Goal: Information Seeking & Learning: Learn about a topic

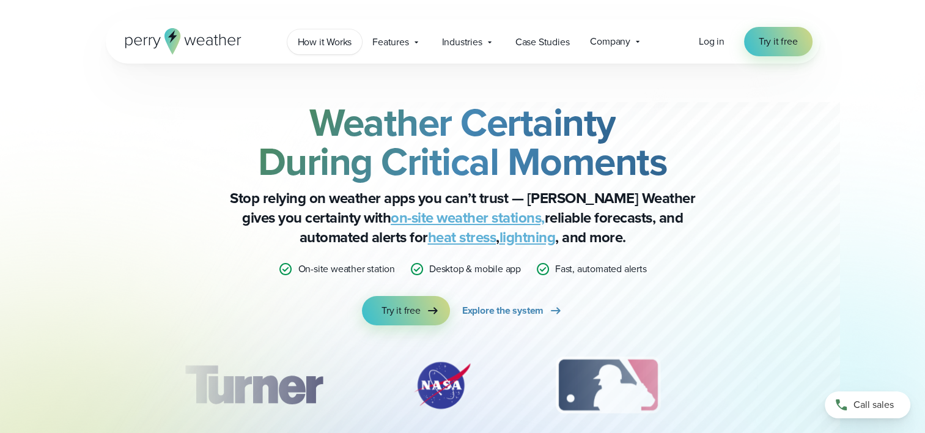
click at [316, 42] on span "How it Works" at bounding box center [325, 42] width 54 height 15
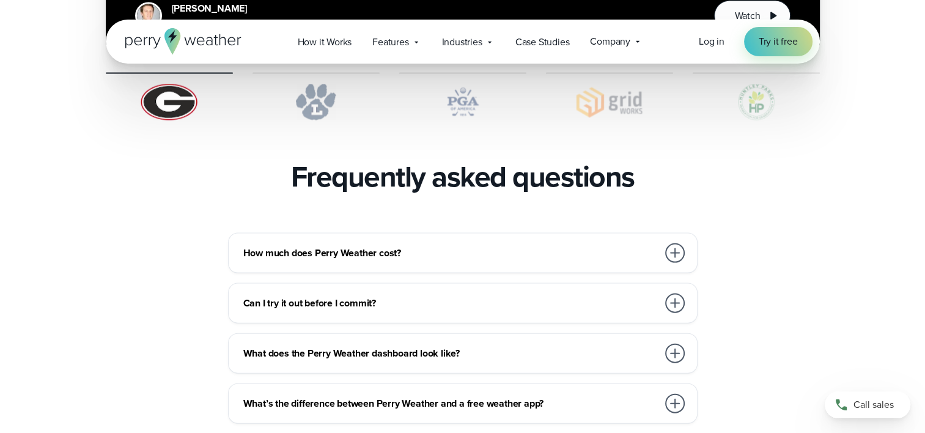
scroll to position [2567, 0]
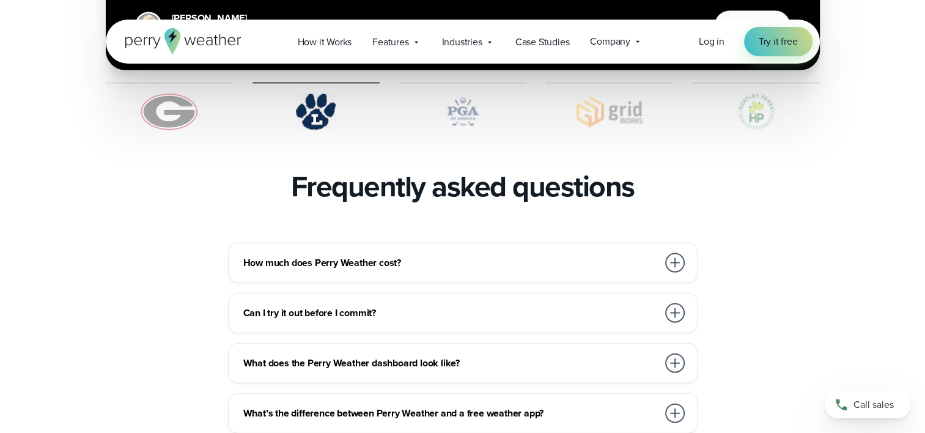
click at [675, 353] on div at bounding box center [675, 363] width 20 height 20
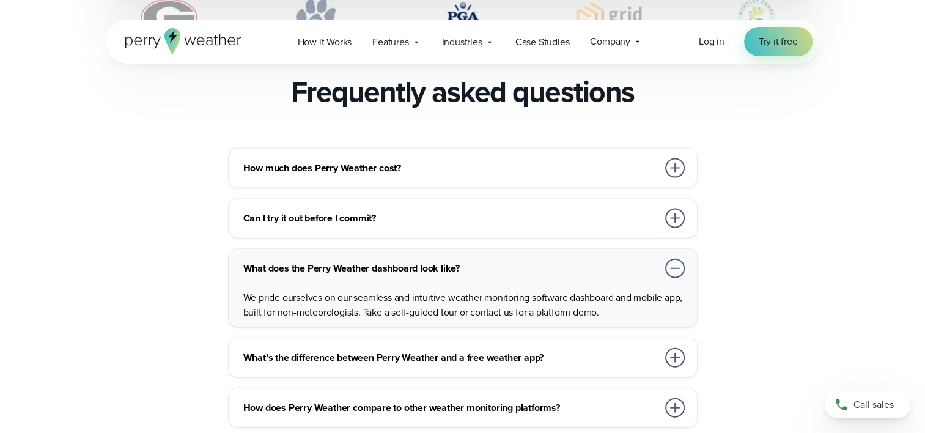
scroll to position [2690, 0]
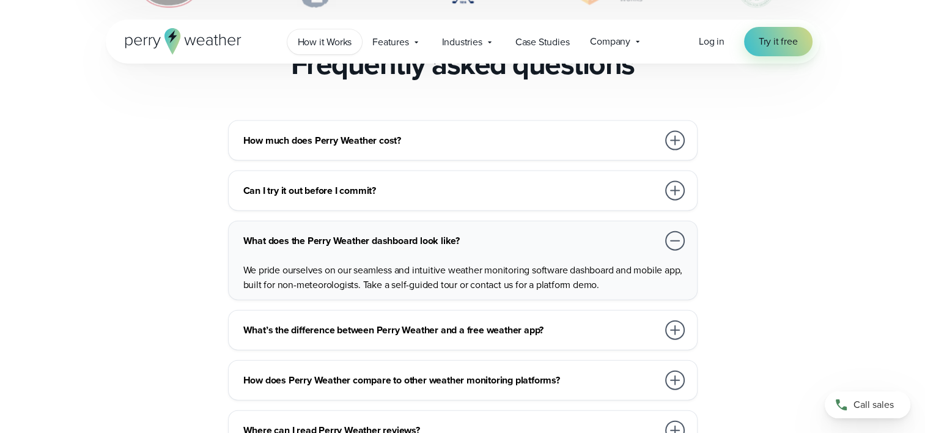
click at [336, 46] on span "How it Works" at bounding box center [325, 42] width 54 height 15
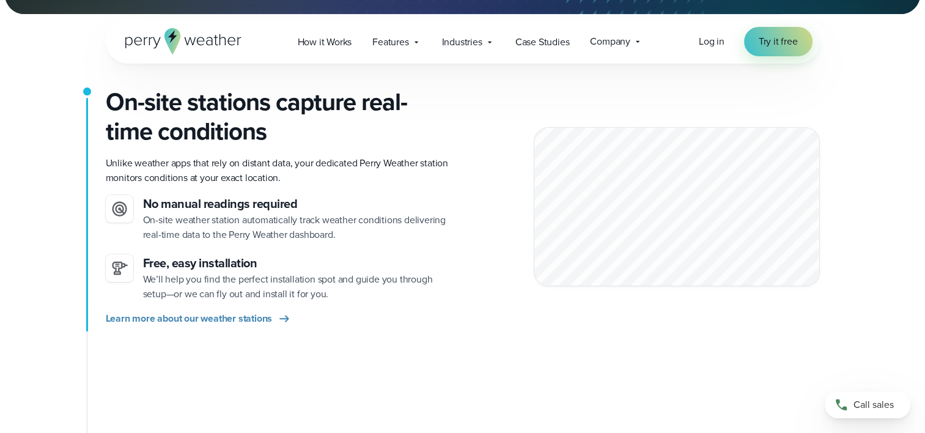
scroll to position [306, 0]
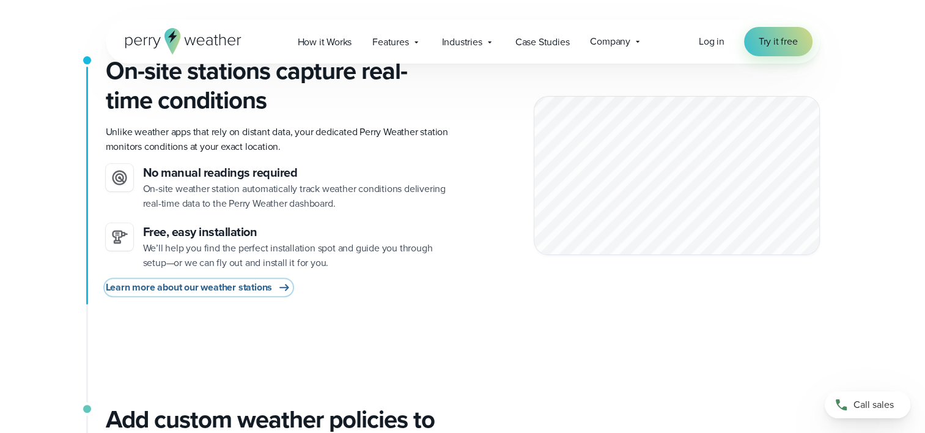
click at [249, 287] on span "Learn more about our weather stations" at bounding box center [189, 287] width 167 height 15
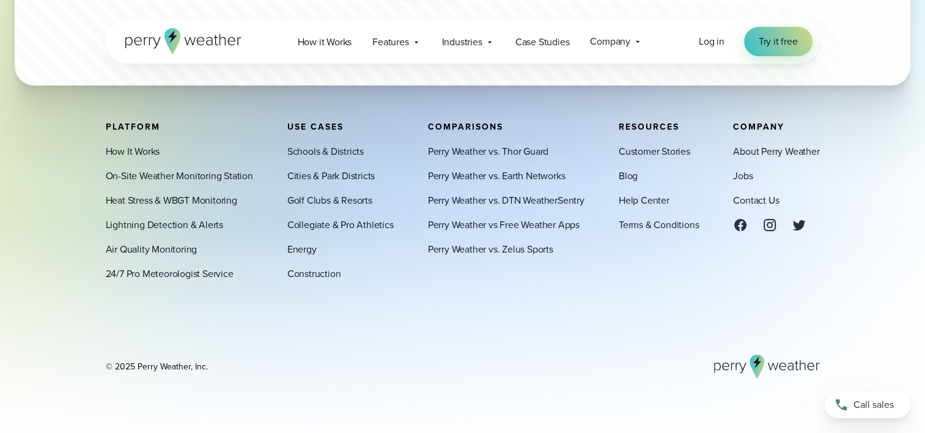
scroll to position [3885, 0]
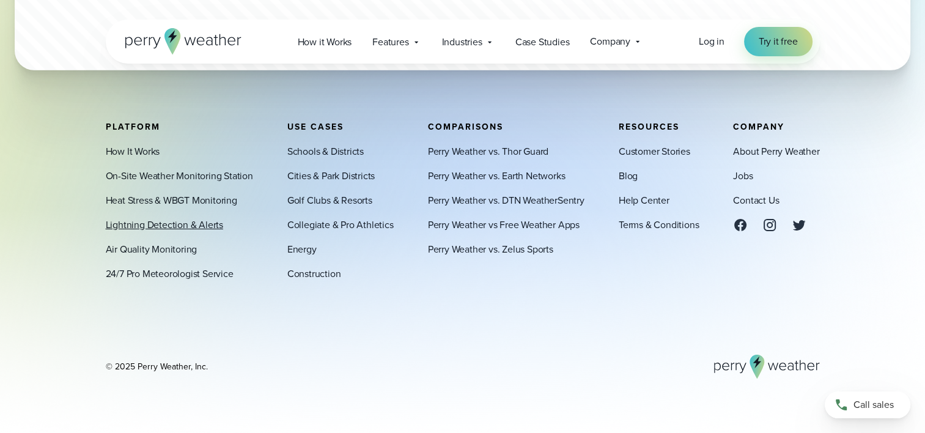
click at [133, 225] on link "Lightning Detection & Alerts" at bounding box center [164, 225] width 117 height 15
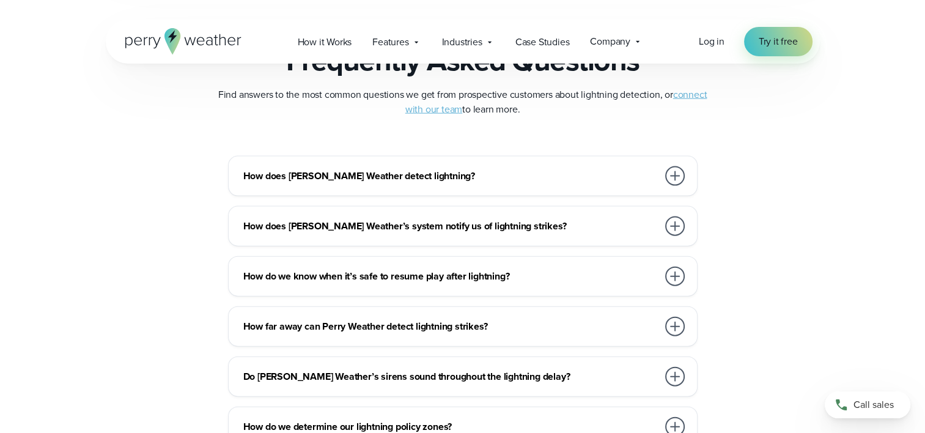
scroll to position [2690, 0]
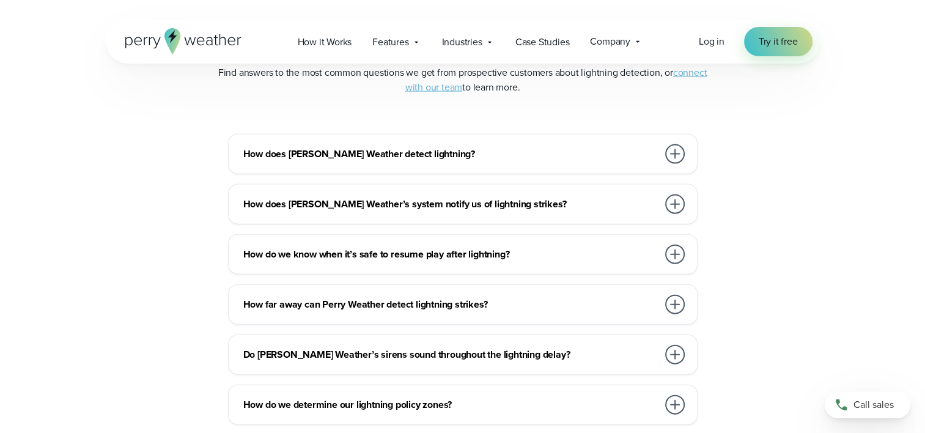
click at [669, 203] on div at bounding box center [675, 204] width 20 height 20
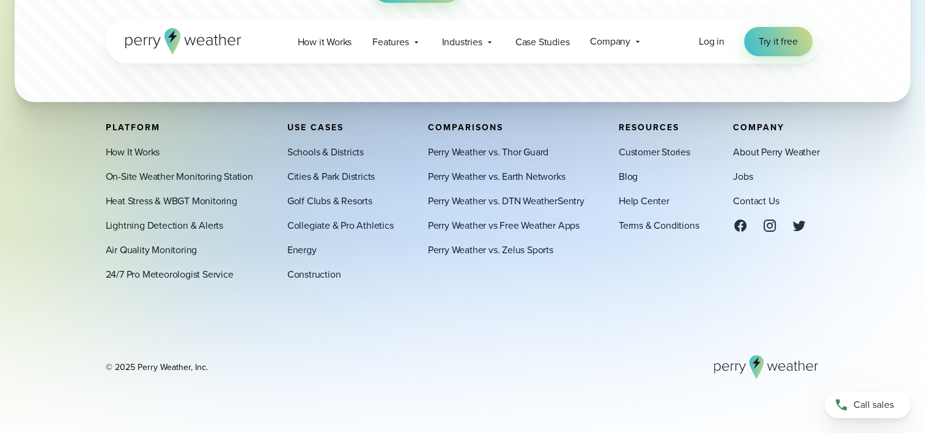
scroll to position [3952, 0]
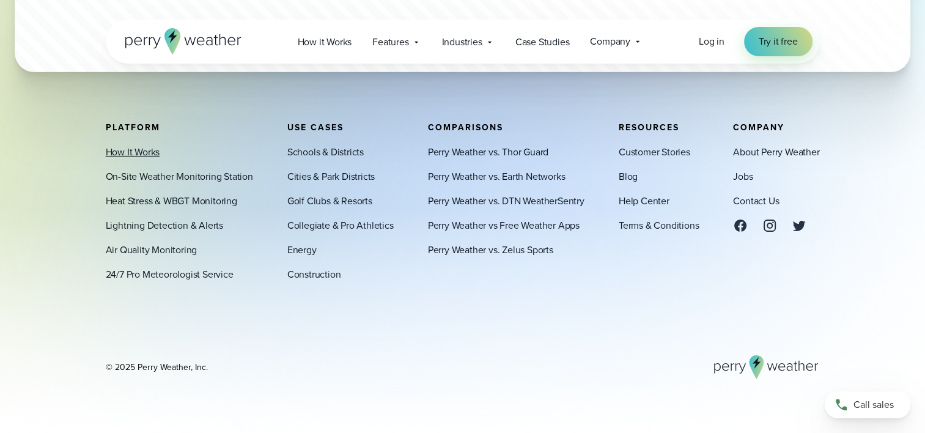
click at [132, 150] on link "How It Works" at bounding box center [133, 151] width 54 height 15
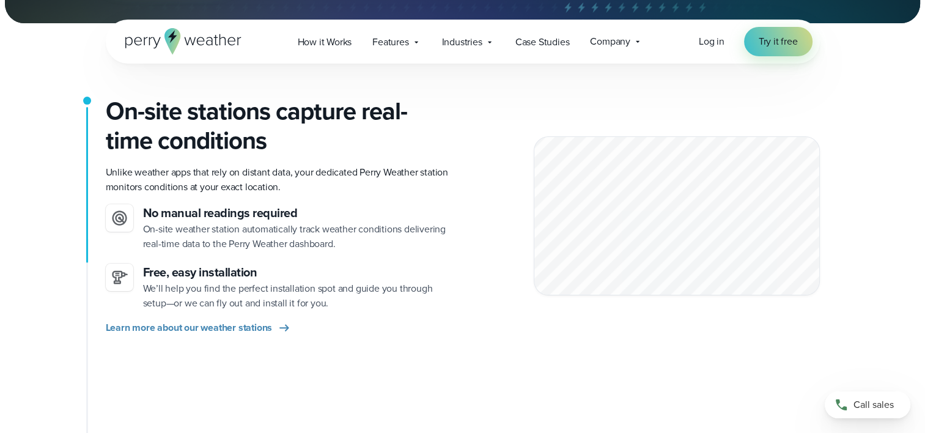
scroll to position [306, 0]
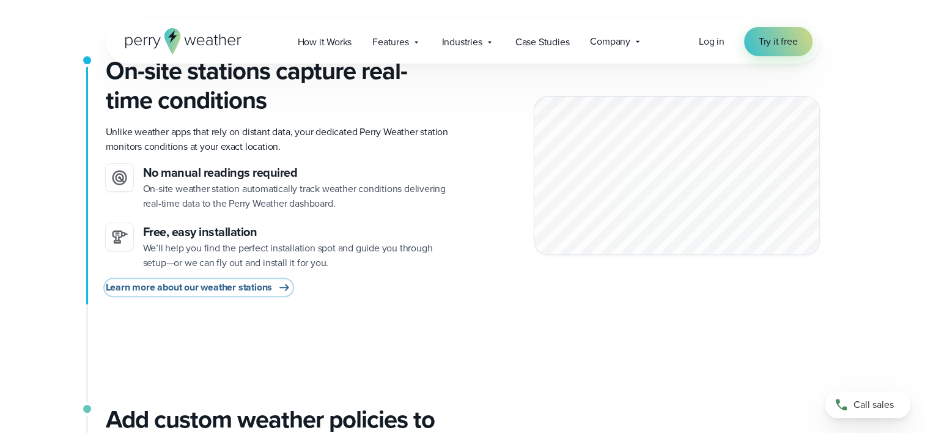
click at [268, 288] on span "Learn more about our weather stations" at bounding box center [189, 287] width 167 height 15
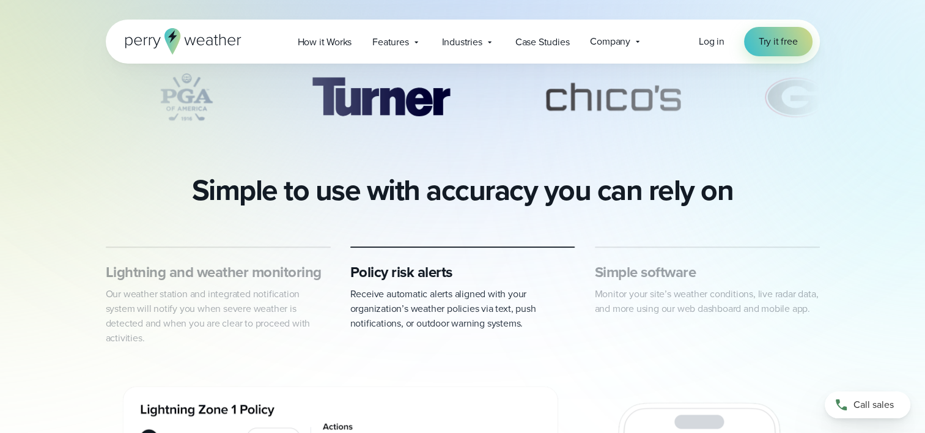
scroll to position [550, 0]
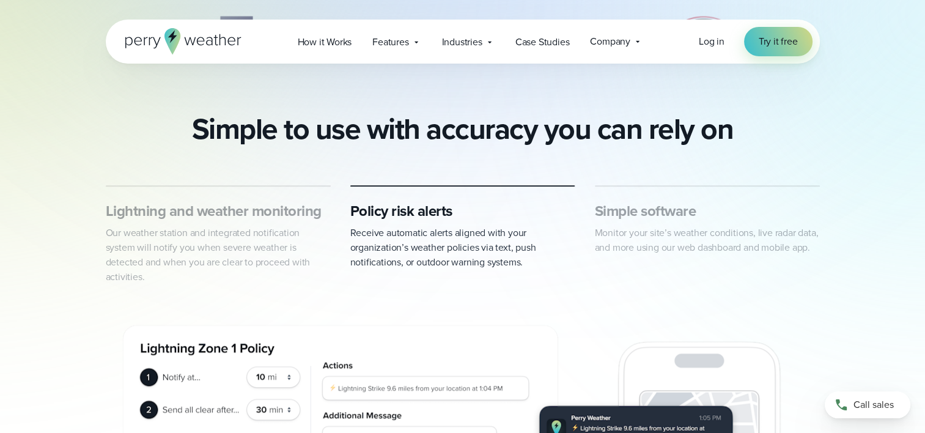
click at [650, 214] on h3 "Simple software" at bounding box center [707, 211] width 225 height 20
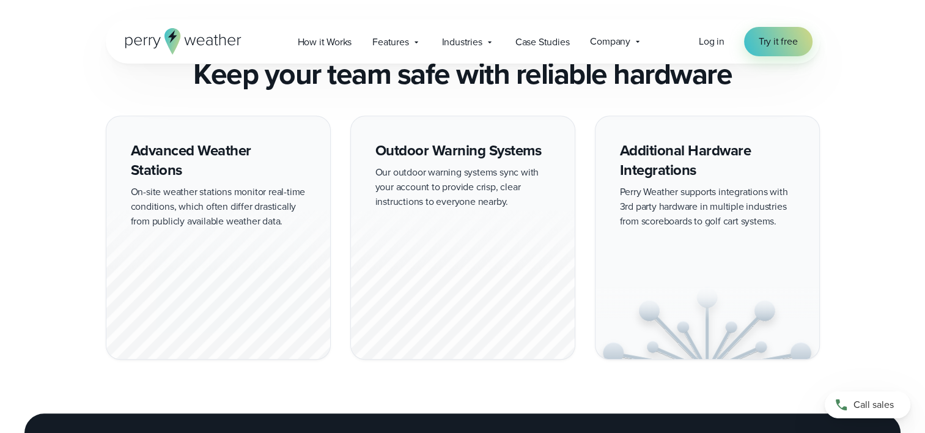
scroll to position [1100, 0]
